Goal: Task Accomplishment & Management: Use online tool/utility

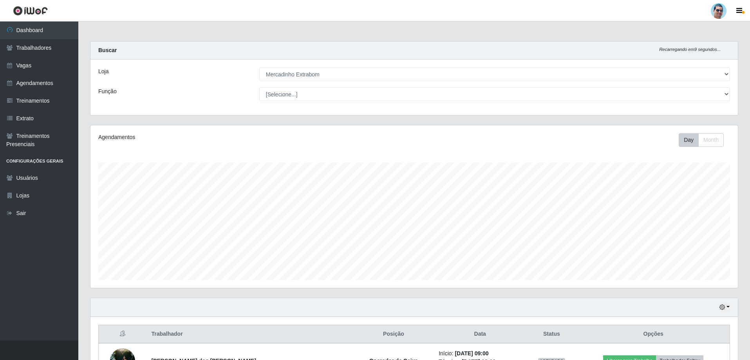
select select "175"
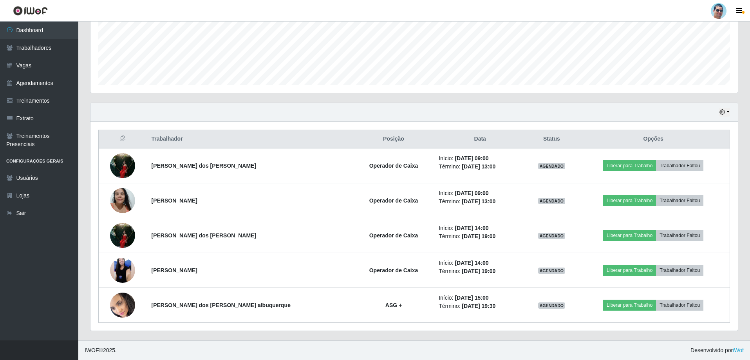
scroll to position [163, 647]
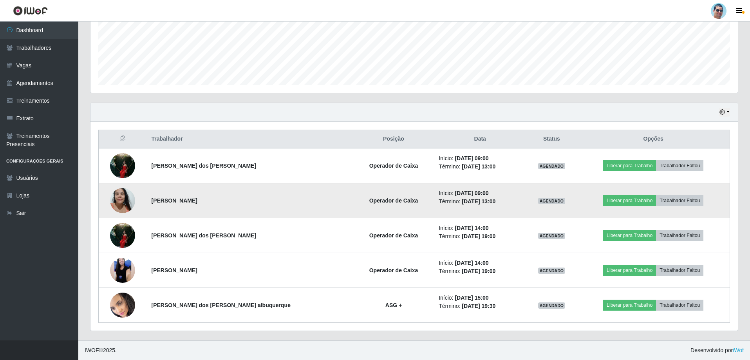
click at [124, 204] on img at bounding box center [122, 200] width 25 height 33
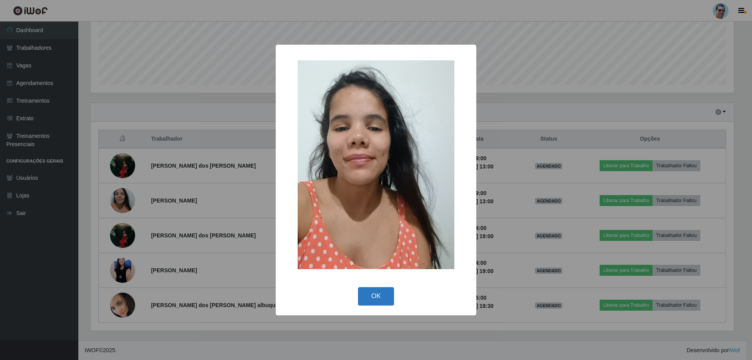
click at [376, 287] on button "OK" at bounding box center [376, 296] width 36 height 18
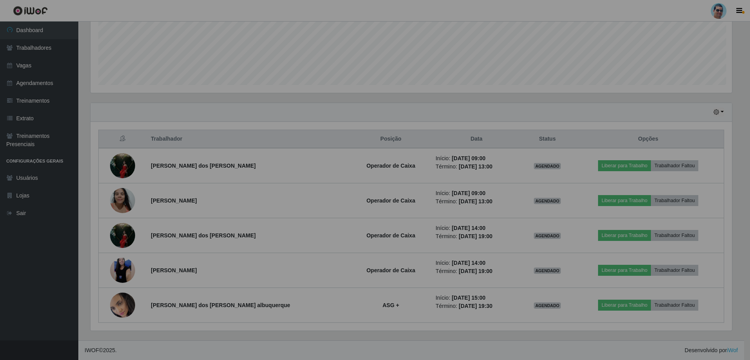
scroll to position [163, 647]
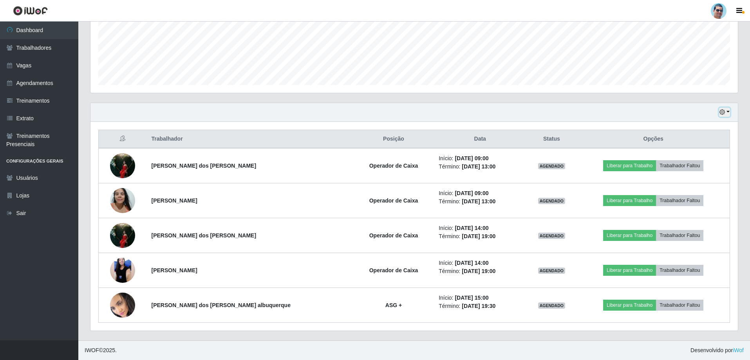
click at [726, 111] on button "button" at bounding box center [724, 112] width 11 height 9
click at [711, 158] on button "3 dias" at bounding box center [699, 159] width 62 height 16
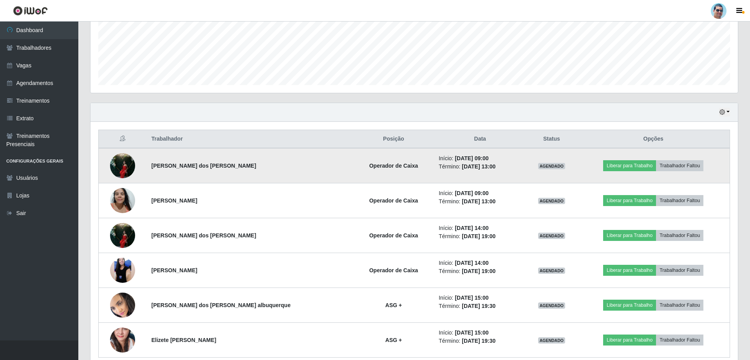
scroll to position [230, 0]
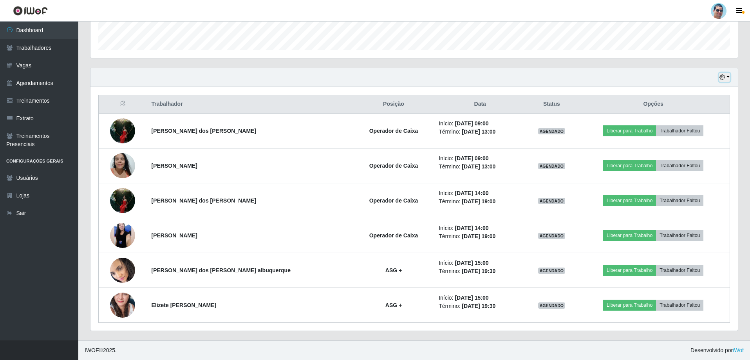
click at [728, 75] on button "button" at bounding box center [724, 77] width 11 height 9
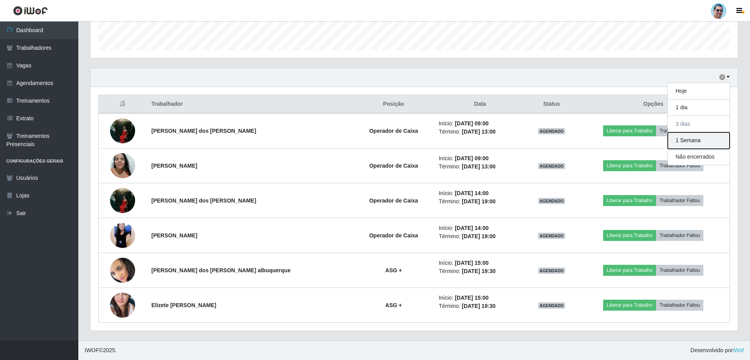
click at [698, 141] on button "1 Semana" at bounding box center [699, 140] width 62 height 16
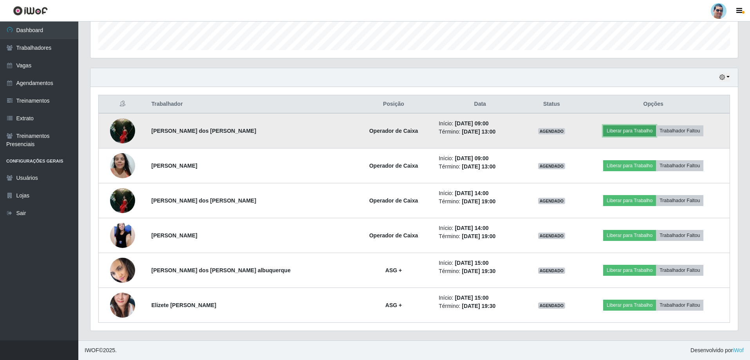
click at [617, 132] on button "Liberar para Trabalho" at bounding box center [629, 130] width 53 height 11
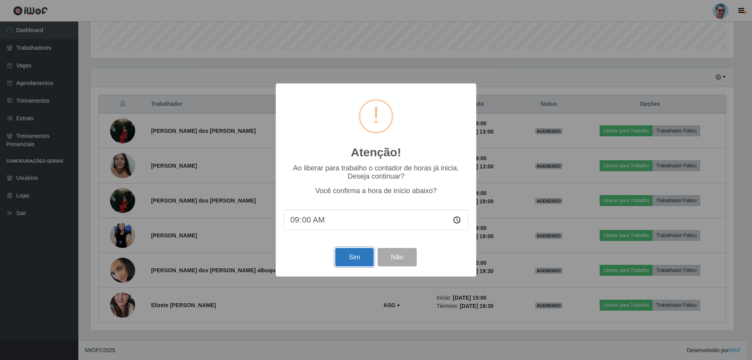
click at [369, 256] on button "Sim" at bounding box center [354, 257] width 38 height 18
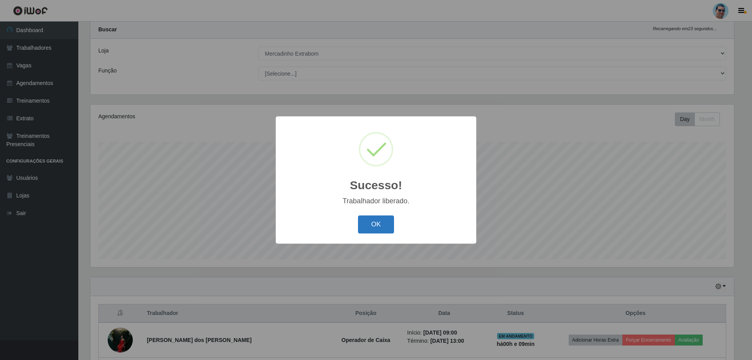
click at [374, 222] on button "OK" at bounding box center [376, 224] width 36 height 18
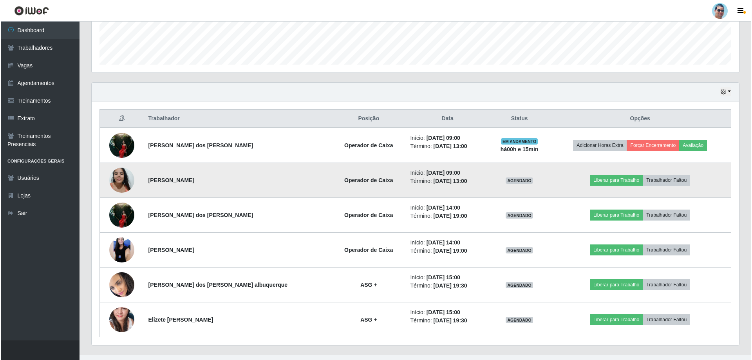
scroll to position [217, 0]
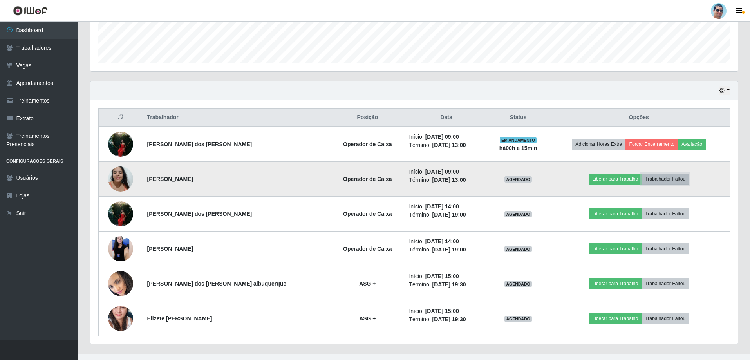
click at [667, 184] on button "Trabalhador Faltou" at bounding box center [665, 179] width 47 height 11
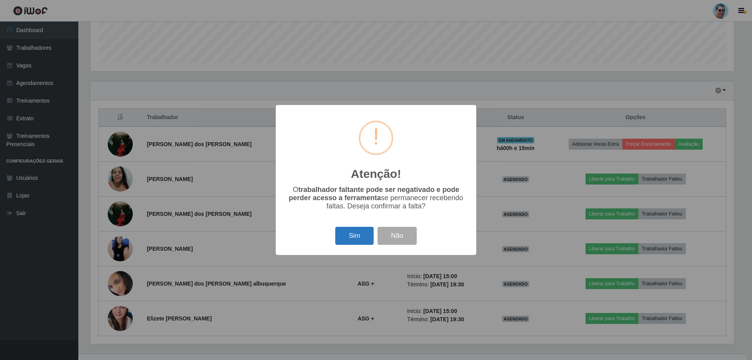
click at [356, 233] on button "Sim" at bounding box center [354, 236] width 38 height 18
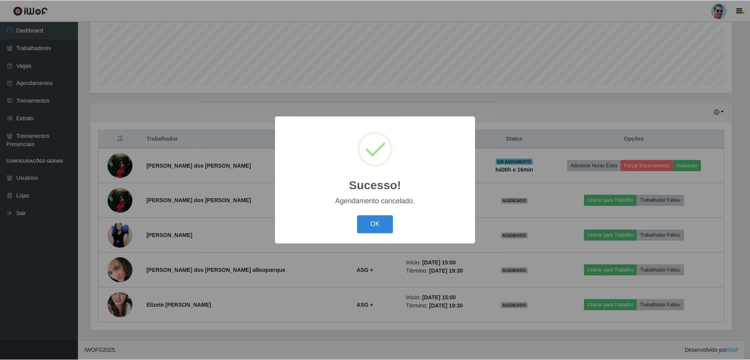
scroll to position [195, 0]
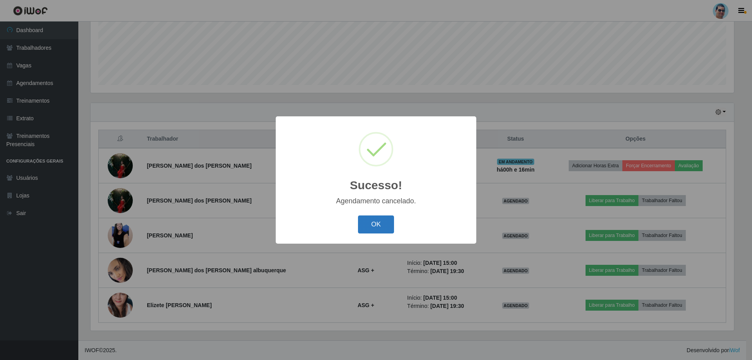
click at [383, 222] on button "OK" at bounding box center [376, 224] width 36 height 18
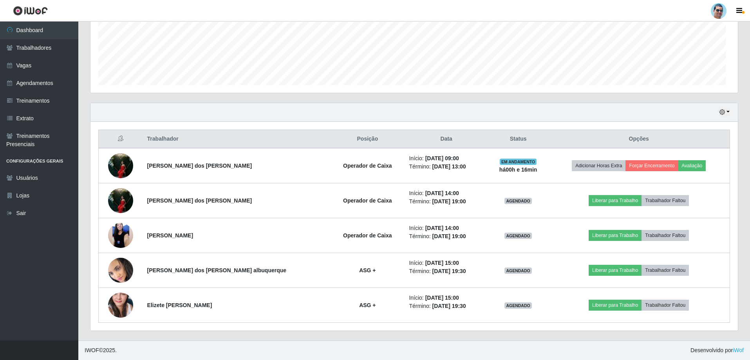
scroll to position [163, 647]
